Goal: Navigation & Orientation: Find specific page/section

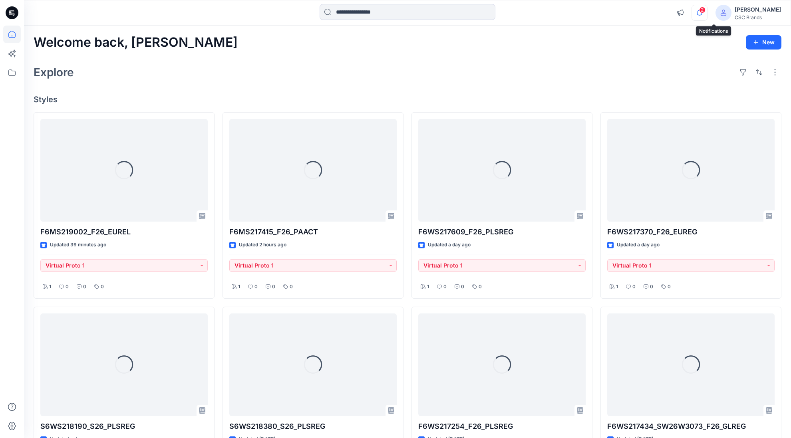
click at [707, 14] on icon "button" at bounding box center [699, 13] width 15 height 16
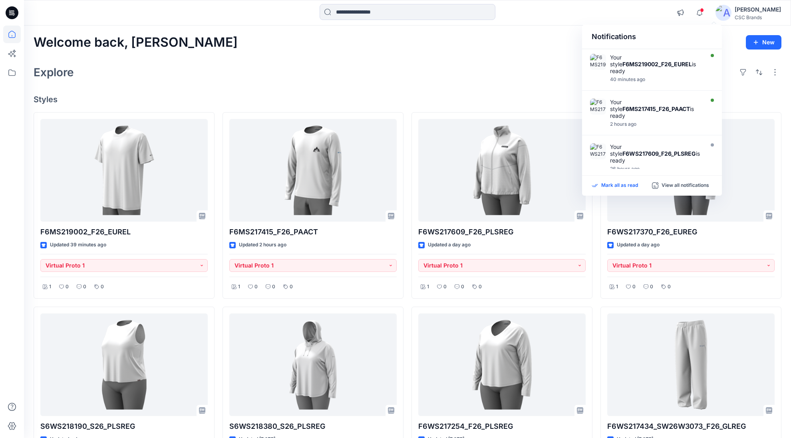
click at [627, 187] on p "Mark all as read" at bounding box center [619, 185] width 37 height 7
click at [440, 83] on div "Welcome back, Mijan New Explore Styles F6MS219002_F26_EUREL Updated 39 minutes …" at bounding box center [407, 376] width 767 height 701
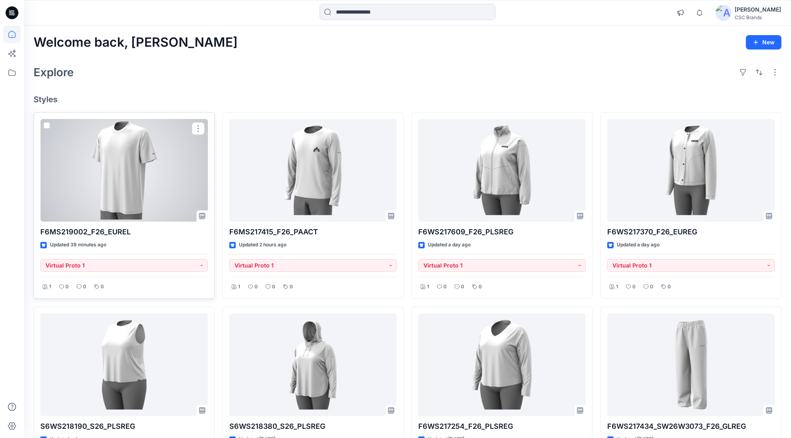
click at [144, 180] on div at bounding box center [123, 170] width 167 height 103
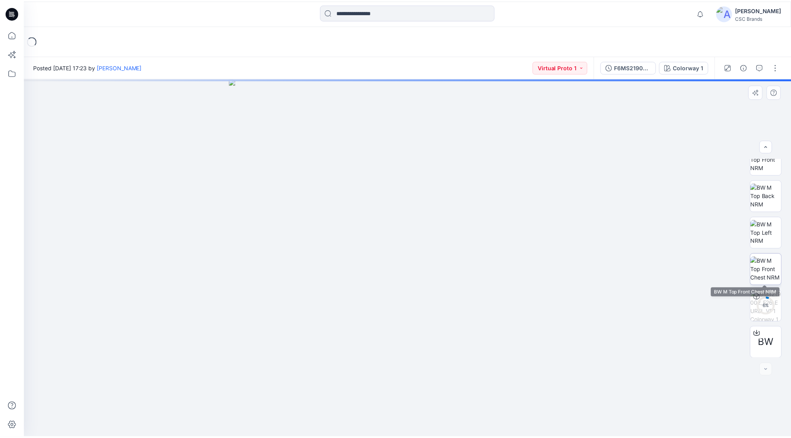
scroll to position [126, 0]
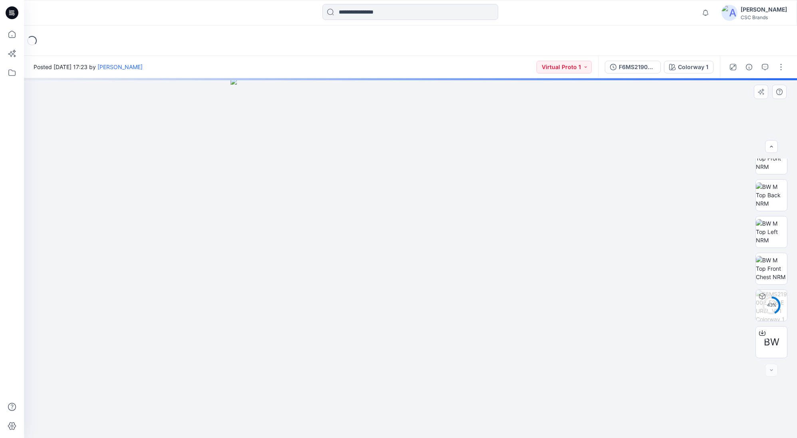
drag, startPoint x: 580, startPoint y: 332, endPoint x: 741, endPoint y: 331, distance: 161.0
click at [741, 332] on div at bounding box center [410, 258] width 773 height 360
drag, startPoint x: 319, startPoint y: 334, endPoint x: 265, endPoint y: 334, distance: 53.9
click at [271, 334] on img at bounding box center [411, 258] width 360 height 360
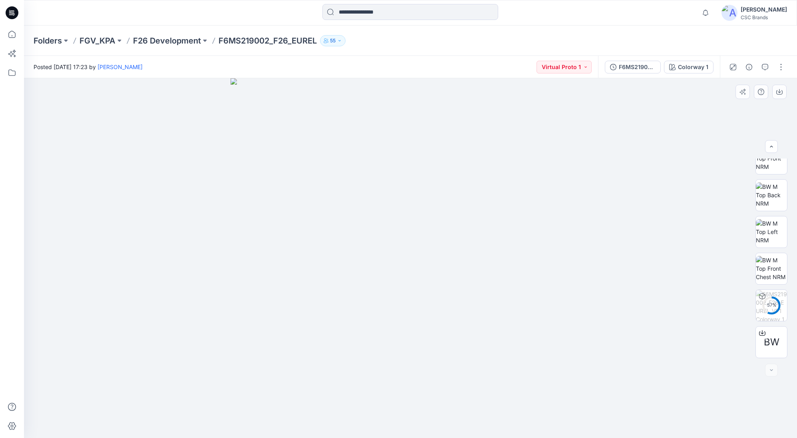
drag, startPoint x: 475, startPoint y: 328, endPoint x: 625, endPoint y: 323, distance: 149.5
click at [615, 325] on div at bounding box center [410, 258] width 773 height 360
click at [14, 30] on icon at bounding box center [12, 35] width 18 height 18
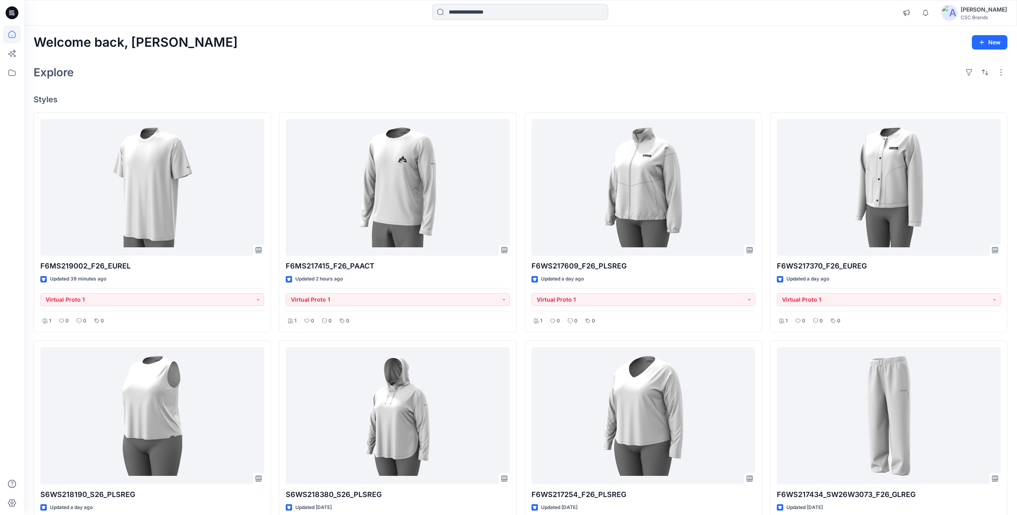
click at [440, 49] on div "Welcome back, Mijan New" at bounding box center [521, 42] width 974 height 15
drag, startPoint x: 40, startPoint y: 38, endPoint x: 149, endPoint y: 40, distance: 108.7
click at [149, 40] on h2 "Welcome back, [PERSON_NAME]" at bounding box center [136, 42] width 204 height 15
drag, startPoint x: 149, startPoint y: 40, endPoint x: 197, endPoint y: 70, distance: 57.1
click at [197, 70] on div "Explore" at bounding box center [521, 72] width 974 height 19
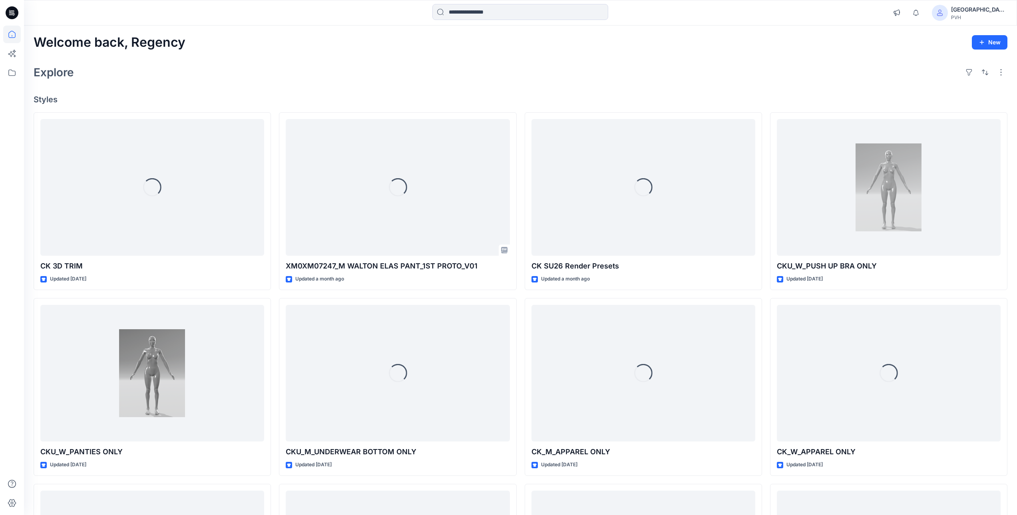
click at [356, 80] on div "Explore" at bounding box center [521, 72] width 974 height 19
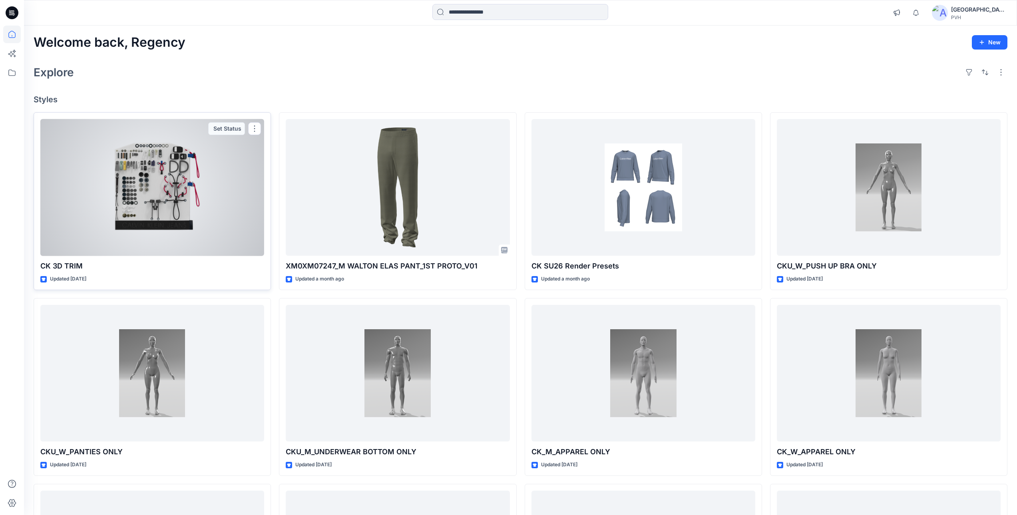
click at [206, 201] on div at bounding box center [152, 187] width 224 height 137
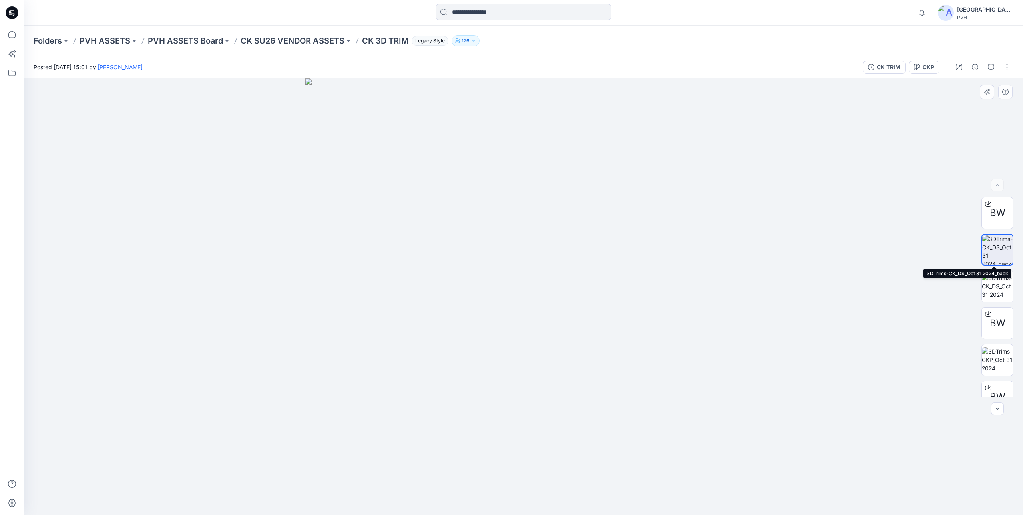
click at [985, 257] on img at bounding box center [997, 250] width 30 height 30
click at [992, 265] on img at bounding box center [997, 250] width 30 height 30
click at [1001, 289] on img at bounding box center [997, 286] width 31 height 25
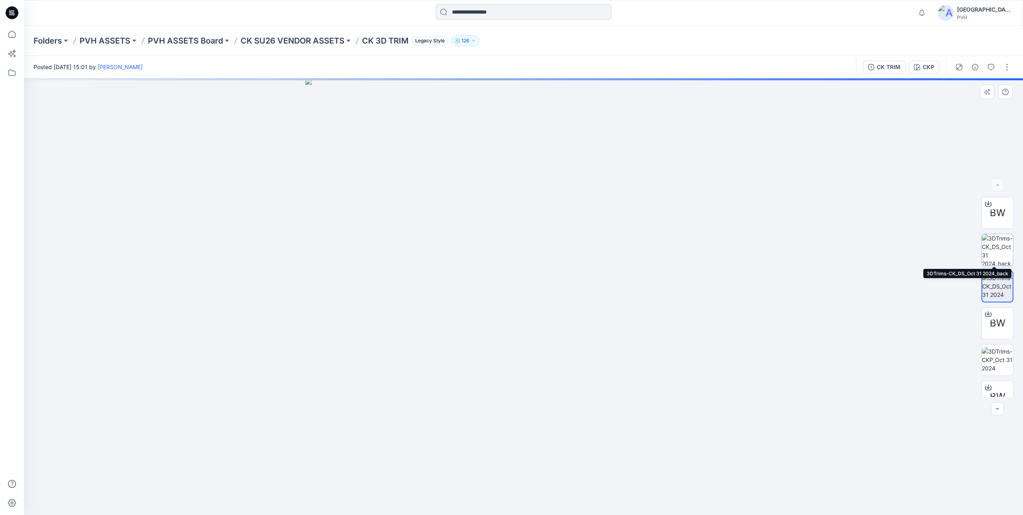
click at [992, 252] on img at bounding box center [997, 249] width 31 height 31
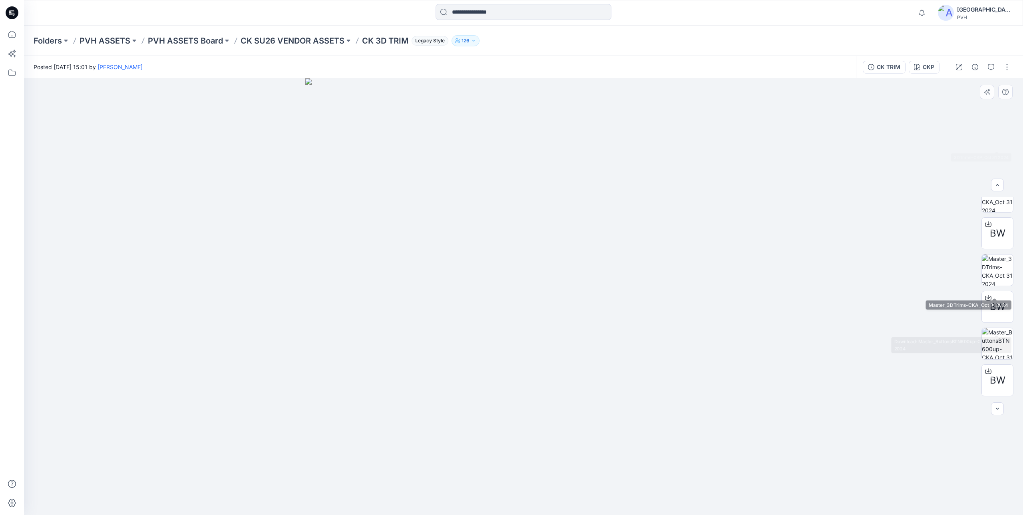
scroll to position [240, 0]
click at [989, 259] on img at bounding box center [997, 267] width 31 height 31
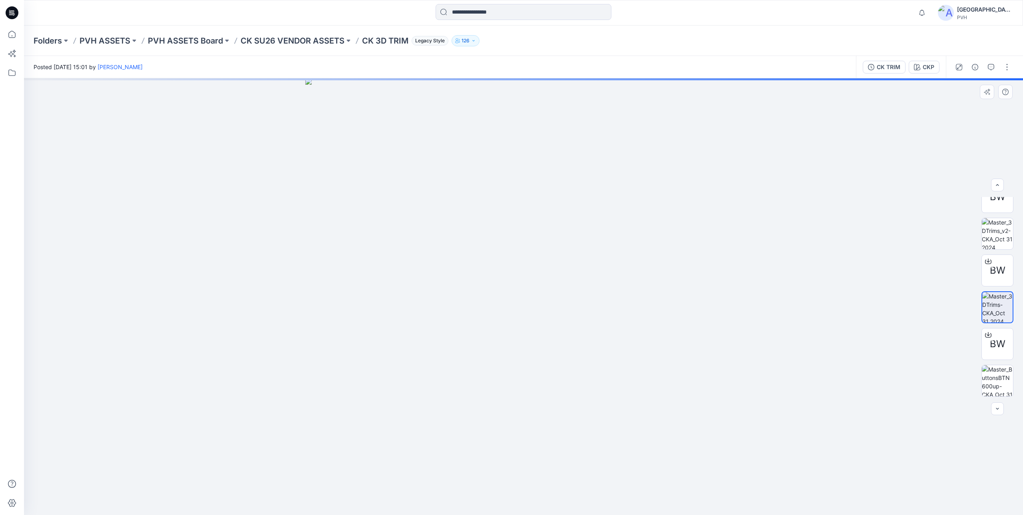
scroll to position [160, 0]
click at [1000, 274] on img at bounding box center [997, 273] width 31 height 31
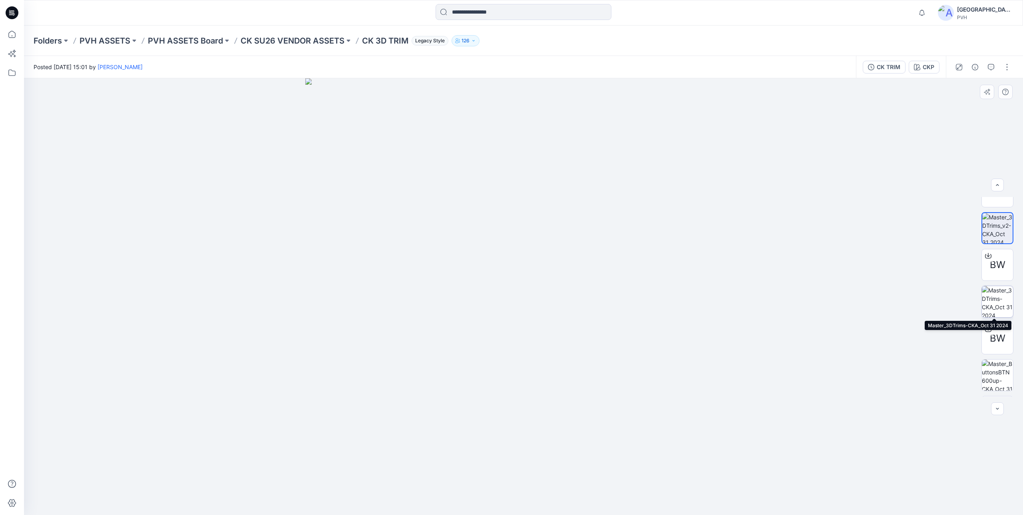
scroll to position [273, 0]
click at [989, 380] on img at bounding box center [997, 380] width 31 height 31
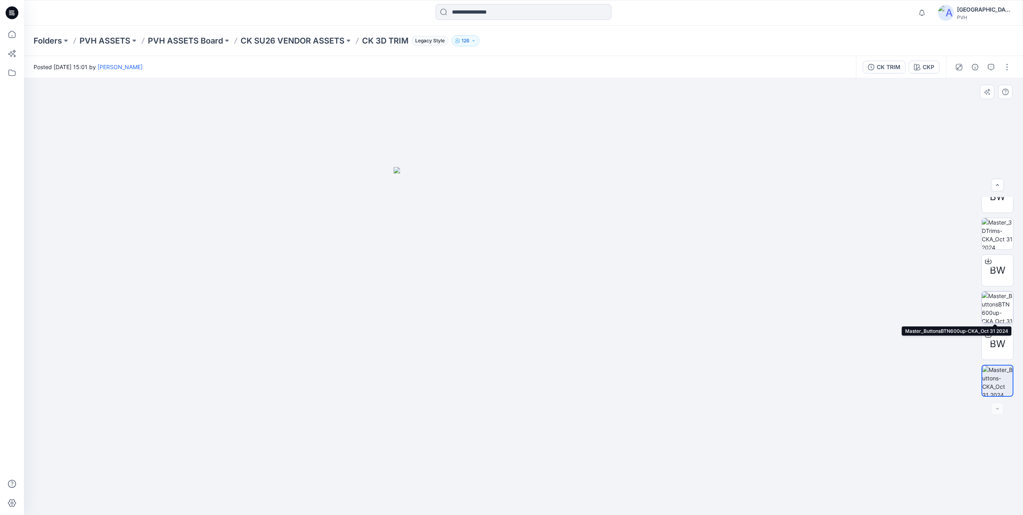
click at [996, 307] on img at bounding box center [997, 307] width 31 height 31
click at [533, 313] on img at bounding box center [523, 296] width 437 height 437
